Goal: Information Seeking & Learning: Learn about a topic

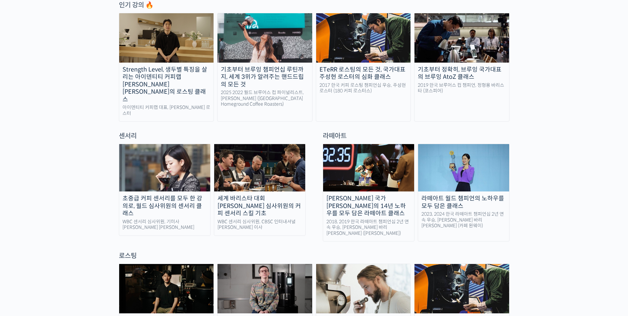
scroll to position [397, 0]
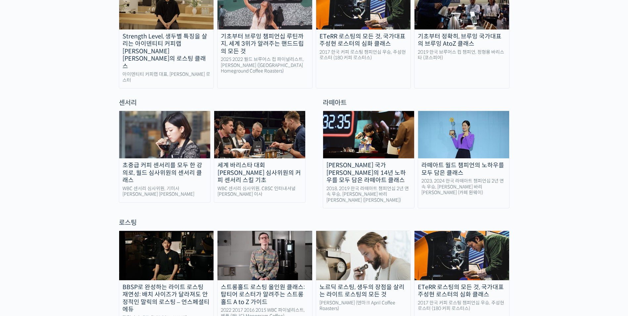
click at [476, 129] on img at bounding box center [463, 134] width 91 height 47
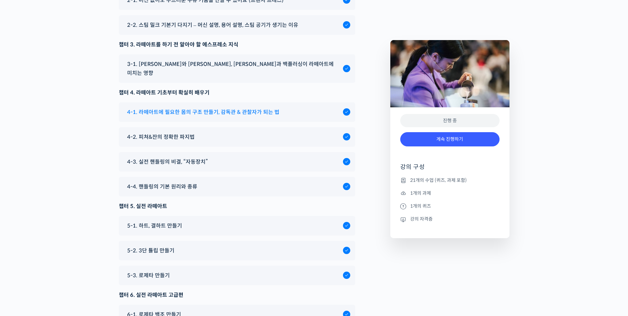
scroll to position [3344, 0]
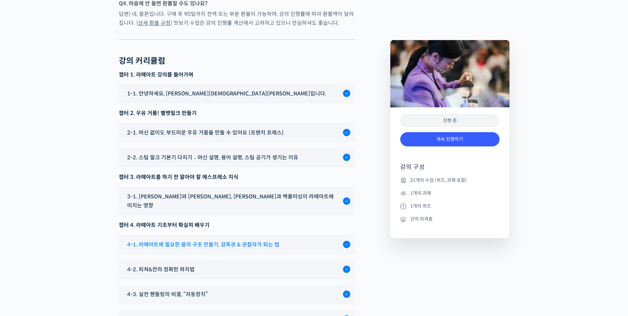
click at [203, 240] on span "4-1. 라떼아트에 필요한 몸의 구조 만들기, 감독관 & 관찰자가 되는 법" at bounding box center [203, 244] width 152 height 9
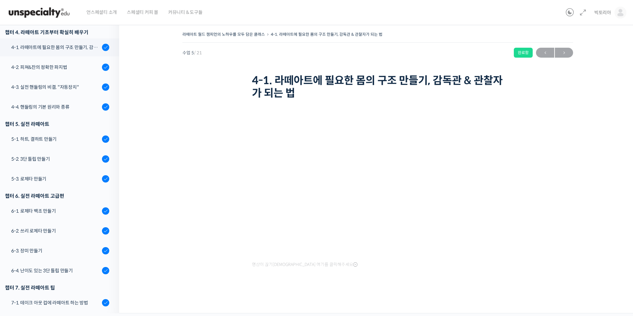
scroll to position [190, 0]
click at [566, 228] on div "라떼아트 월드 챔피언의 노하우를 모두 담은 클래스 4-1. 라떼아트에 필요한 몸의 구조 만들기, 감독관 & 관찰자가 되는 법 완료함 수업 5 …" at bounding box center [377, 165] width 451 height 270
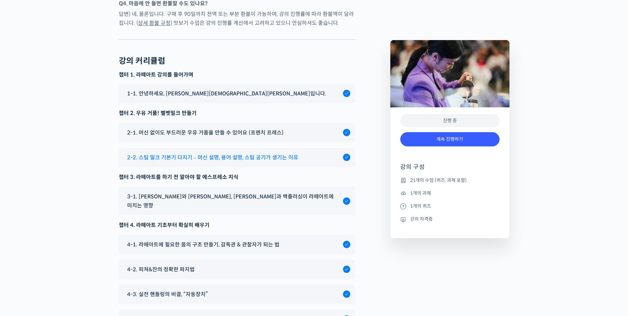
click at [196, 153] on span "2-2. 스팀 밀크 기본기 다지기 – 머신 설명, 용어 설명, 스팀 공기가 생기는 이유" at bounding box center [212, 157] width 171 height 9
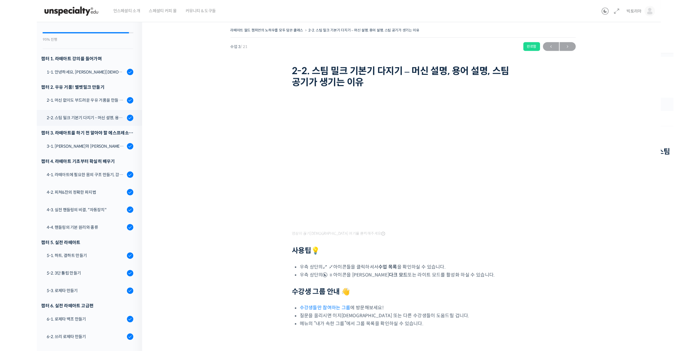
scroll to position [38, 0]
